Goal: Task Accomplishment & Management: Manage account settings

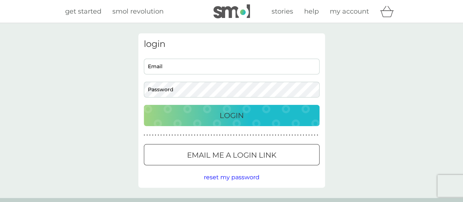
type input "[EMAIL_ADDRESS][DOMAIN_NAME]"
click at [229, 115] on p "Login" at bounding box center [232, 115] width 24 height 12
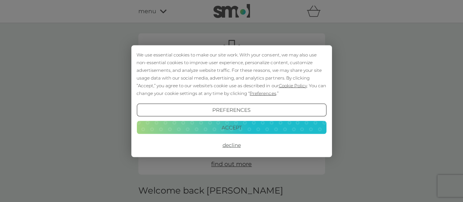
click at [237, 126] on button "Accept" at bounding box center [232, 127] width 190 height 13
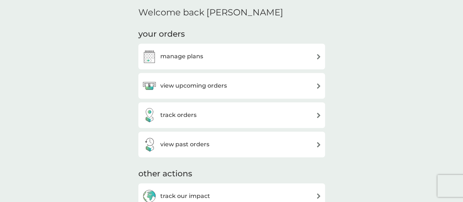
scroll to position [183, 0]
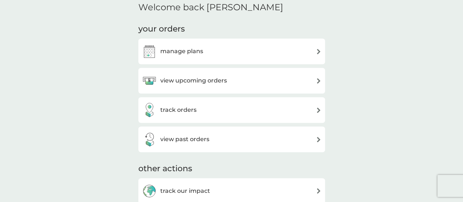
click at [213, 52] on div "manage plans" at bounding box center [231, 51] width 179 height 15
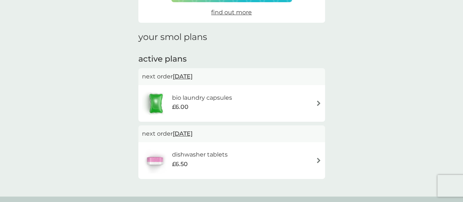
scroll to position [110, 0]
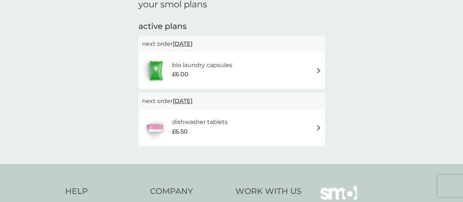
click at [318, 127] on img at bounding box center [318, 127] width 5 height 5
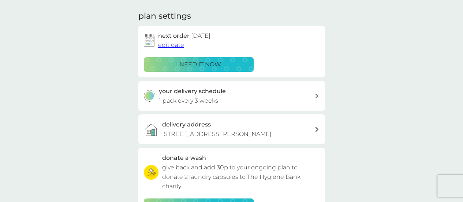
scroll to position [110, 0]
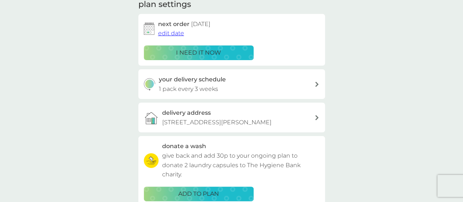
click at [318, 83] on icon at bounding box center [317, 84] width 4 height 5
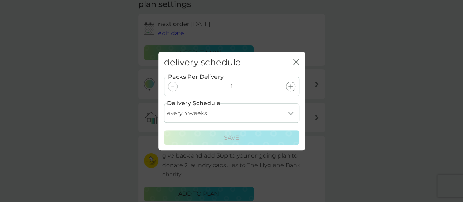
click at [290, 114] on select "every 1 week every 2 weeks every 3 weeks every 4 weeks every 5 weeks every 6 we…" at bounding box center [231, 112] width 135 height 19
select select "28"
click at [164, 103] on select "every 1 week every 2 weeks every 3 weeks every 4 weeks every 5 weeks every 6 we…" at bounding box center [231, 112] width 135 height 19
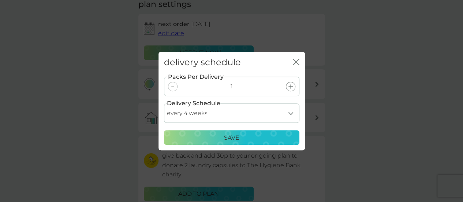
click at [226, 139] on p "Save" at bounding box center [231, 138] width 15 height 10
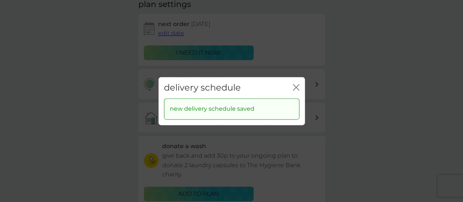
click at [296, 89] on icon "close" at bounding box center [296, 87] width 7 height 7
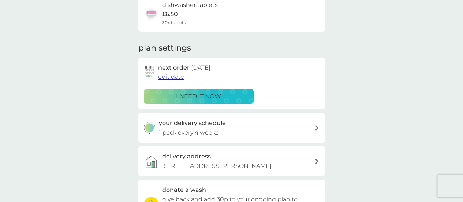
scroll to position [37, 0]
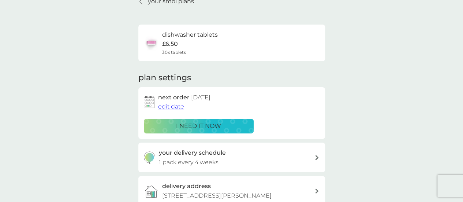
click at [177, 106] on span "edit date" at bounding box center [171, 106] width 26 height 7
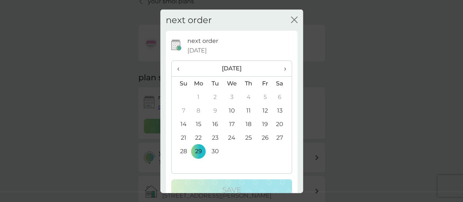
click at [280, 68] on span "›" at bounding box center [282, 68] width 7 height 15
click at [197, 137] on td "20" at bounding box center [198, 138] width 17 height 14
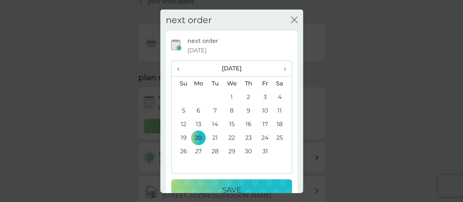
click at [247, 186] on div "Save" at bounding box center [232, 190] width 106 height 12
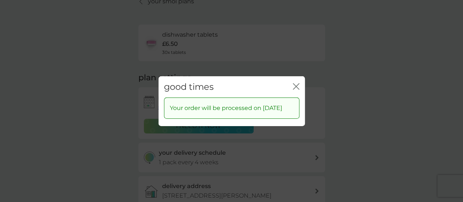
click at [295, 83] on icon "close" at bounding box center [296, 86] width 7 height 7
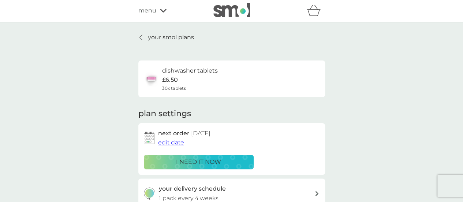
scroll to position [0, 0]
